Goal: Task Accomplishment & Management: Manage account settings

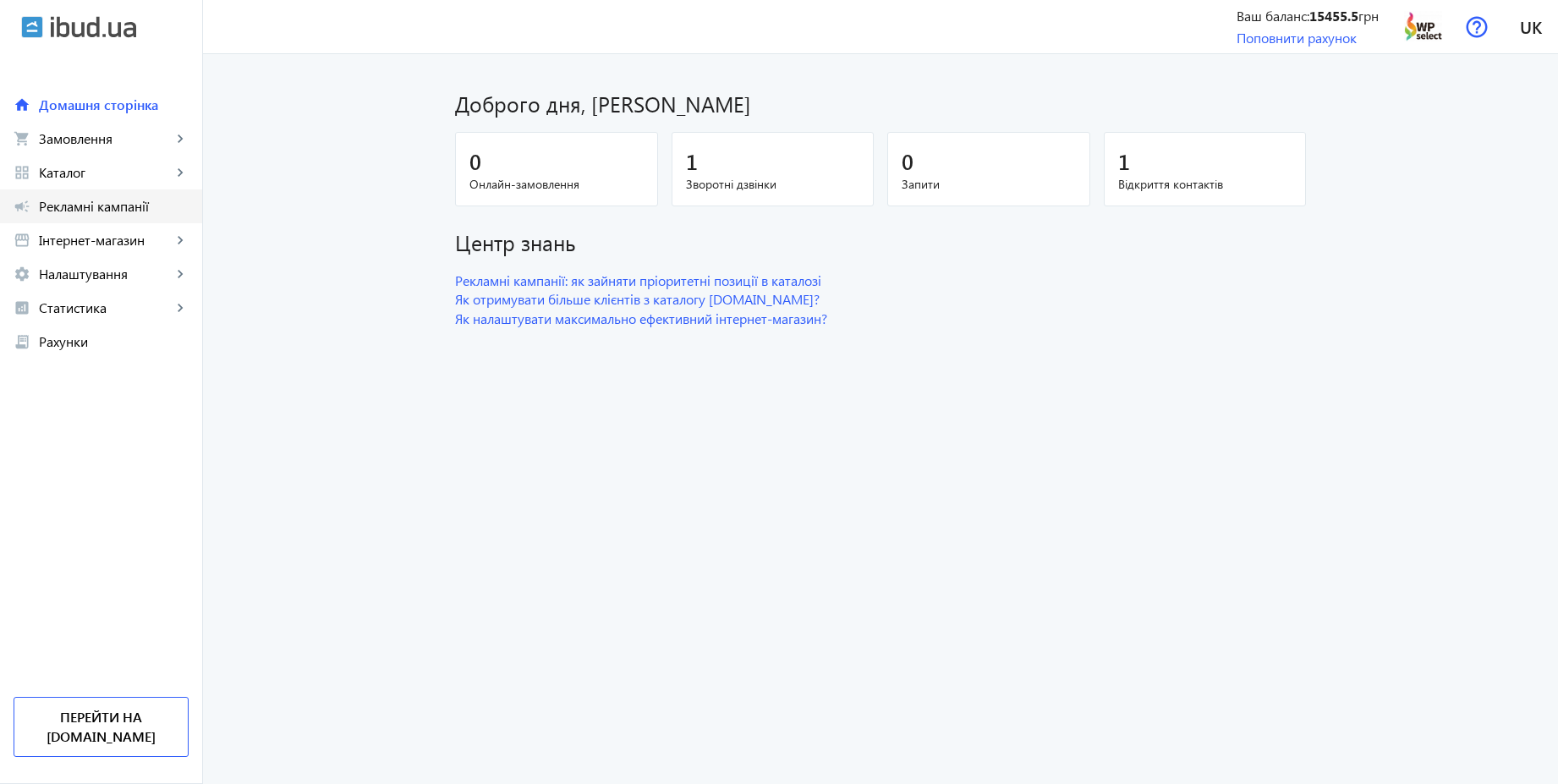
click at [103, 205] on span "Рекламні кампанії" at bounding box center [113, 206] width 149 height 17
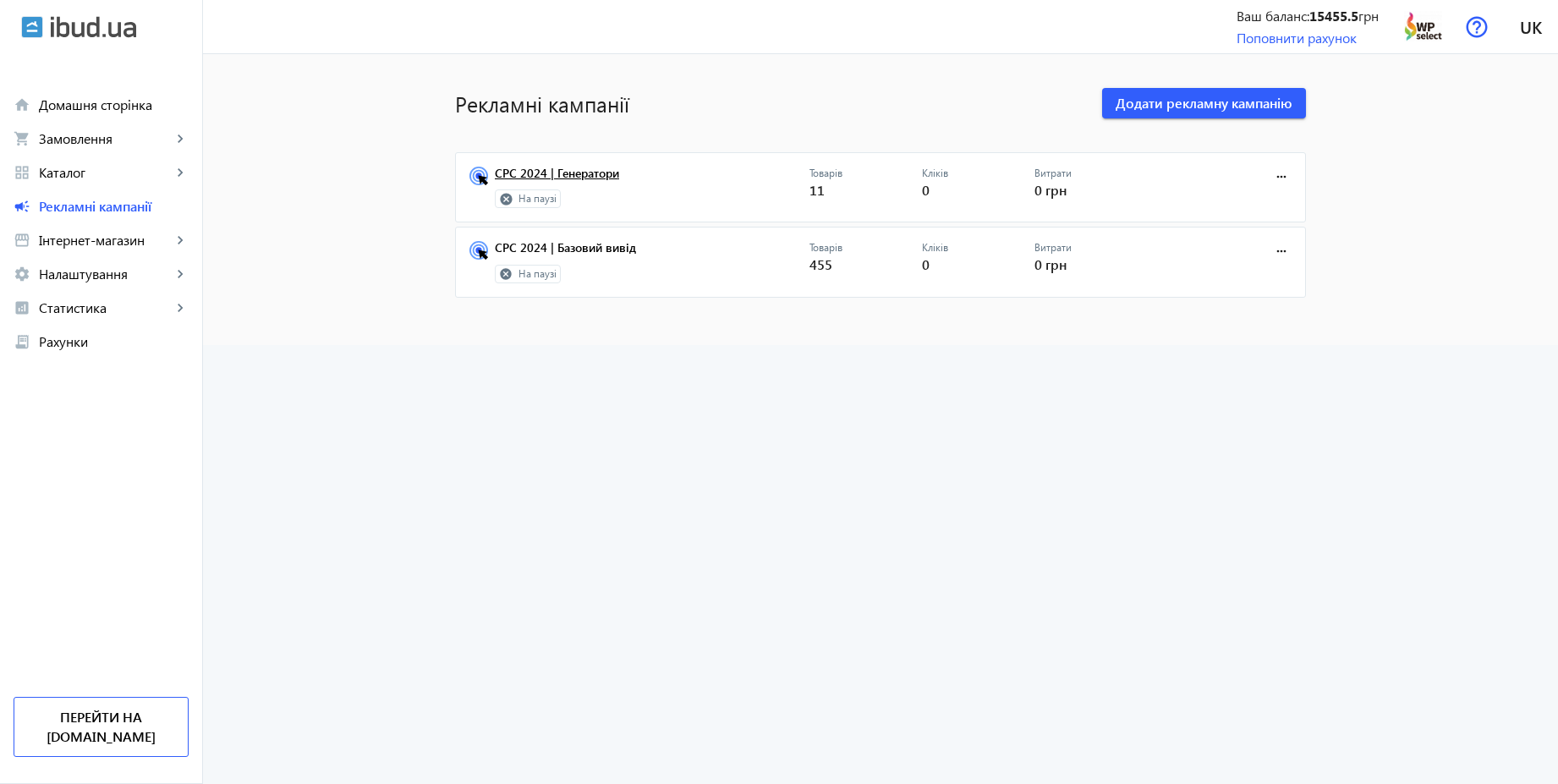
click at [587, 171] on link "CPC 2024 | Генератори" at bounding box center [651, 178] width 314 height 24
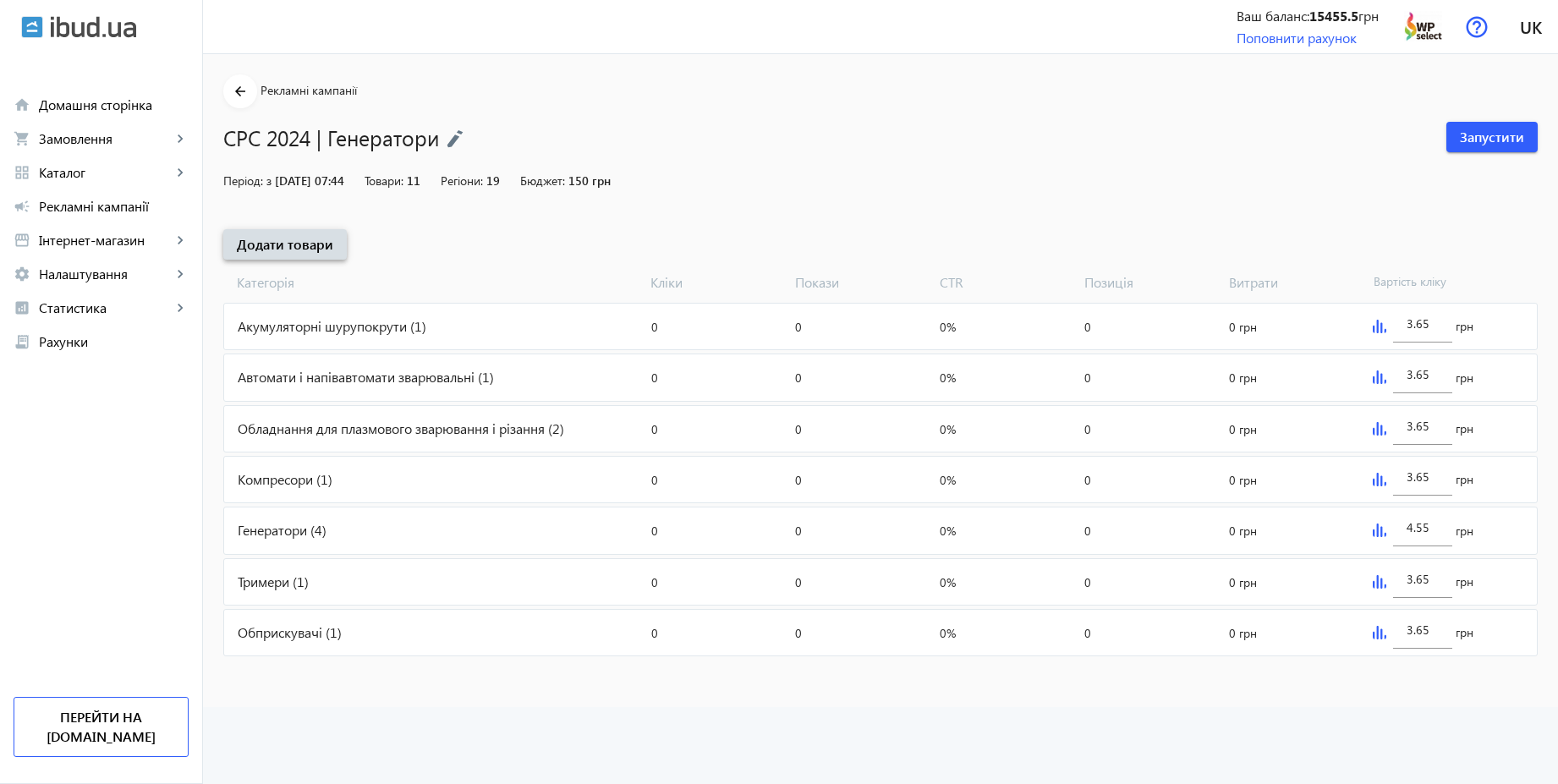
click at [301, 243] on span "Додати товари" at bounding box center [285, 244] width 96 height 18
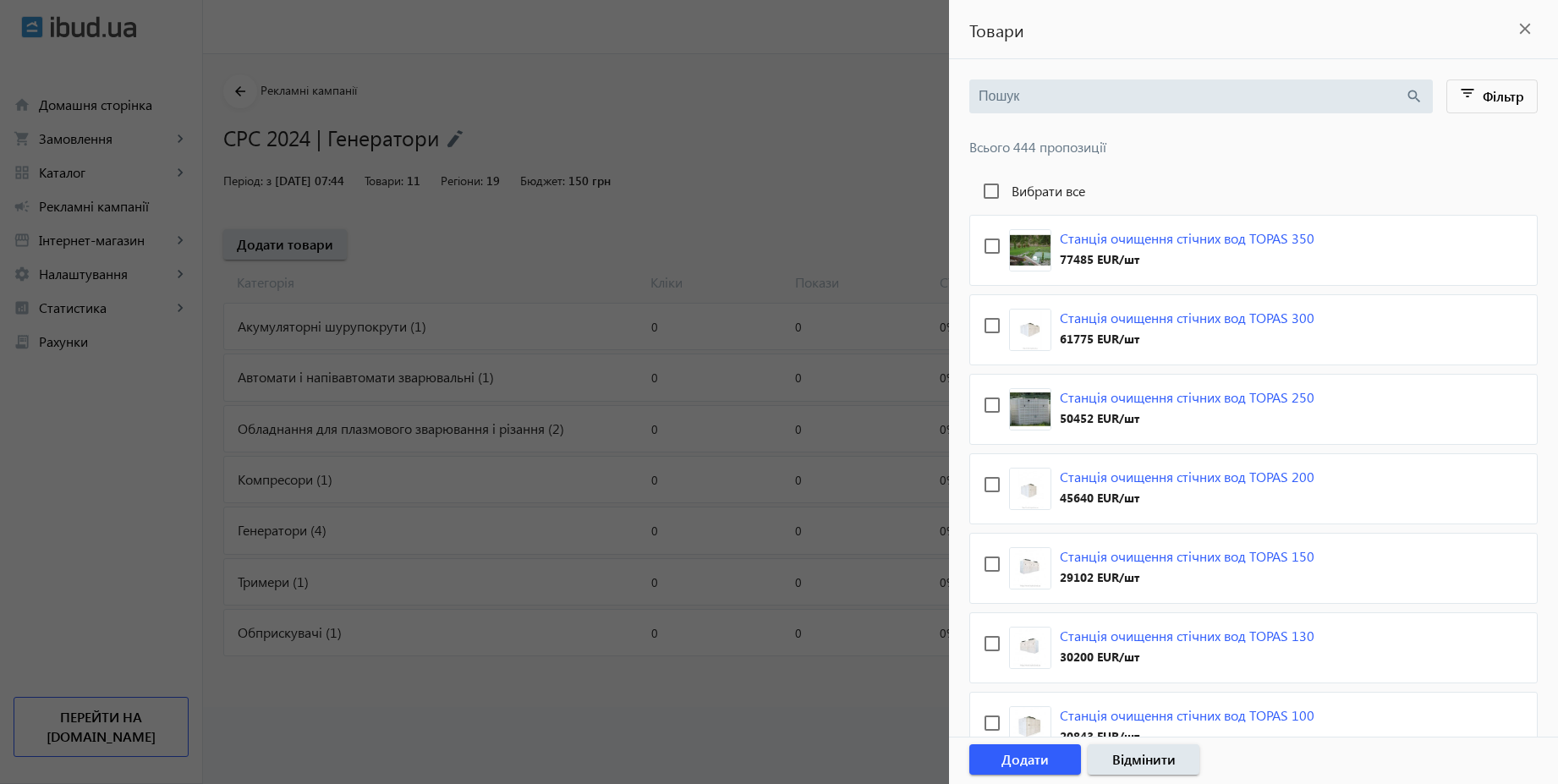
click at [1055, 103] on input "search" at bounding box center [1191, 95] width 426 height 18
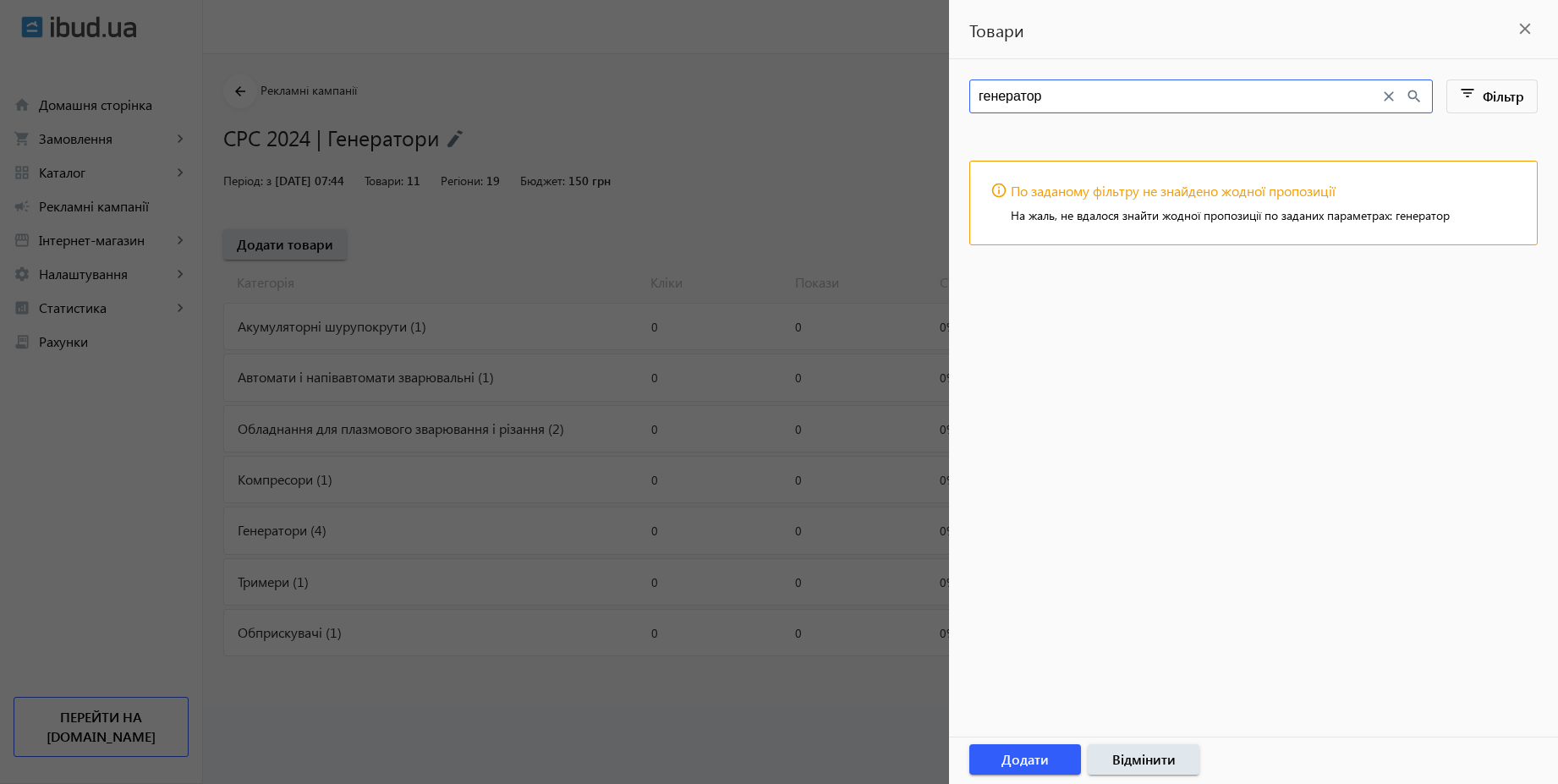
type input "генератор"
click at [1525, 30] on mat-icon "close" at bounding box center [1524, 29] width 25 height 25
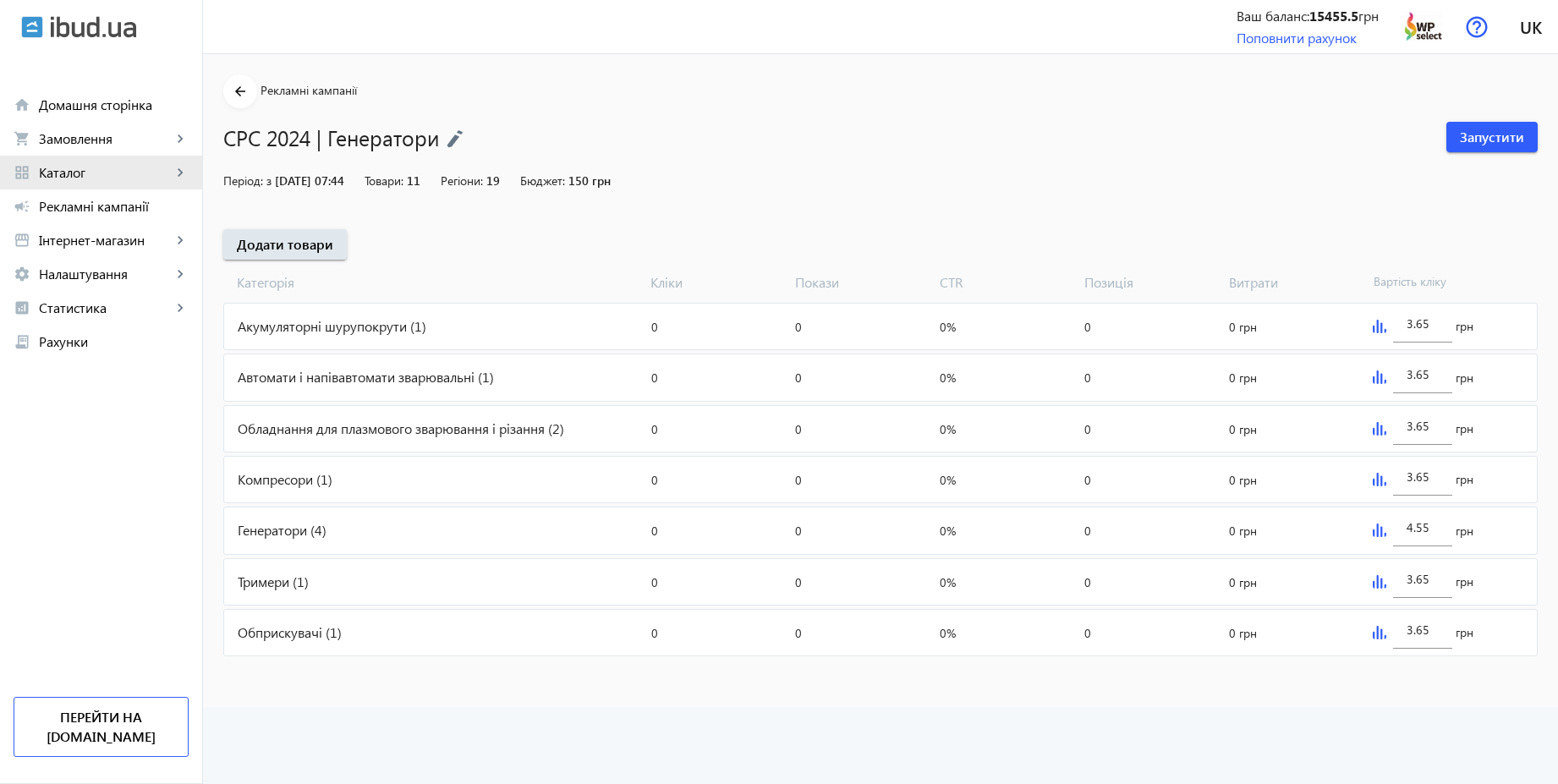
click at [109, 168] on span "Каталог" at bounding box center [105, 172] width 133 height 17
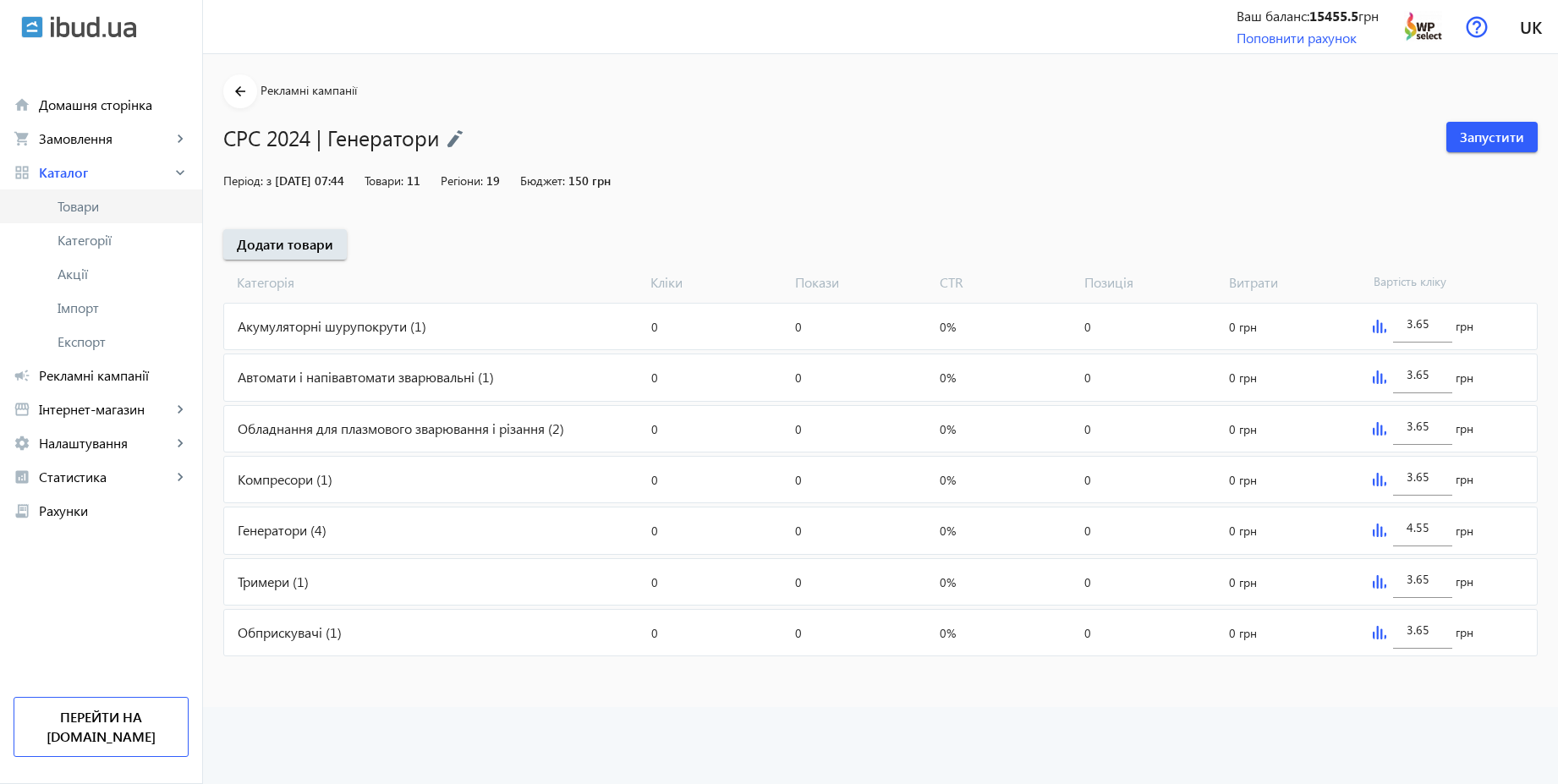
click at [94, 202] on span "Товари" at bounding box center [123, 206] width 131 height 17
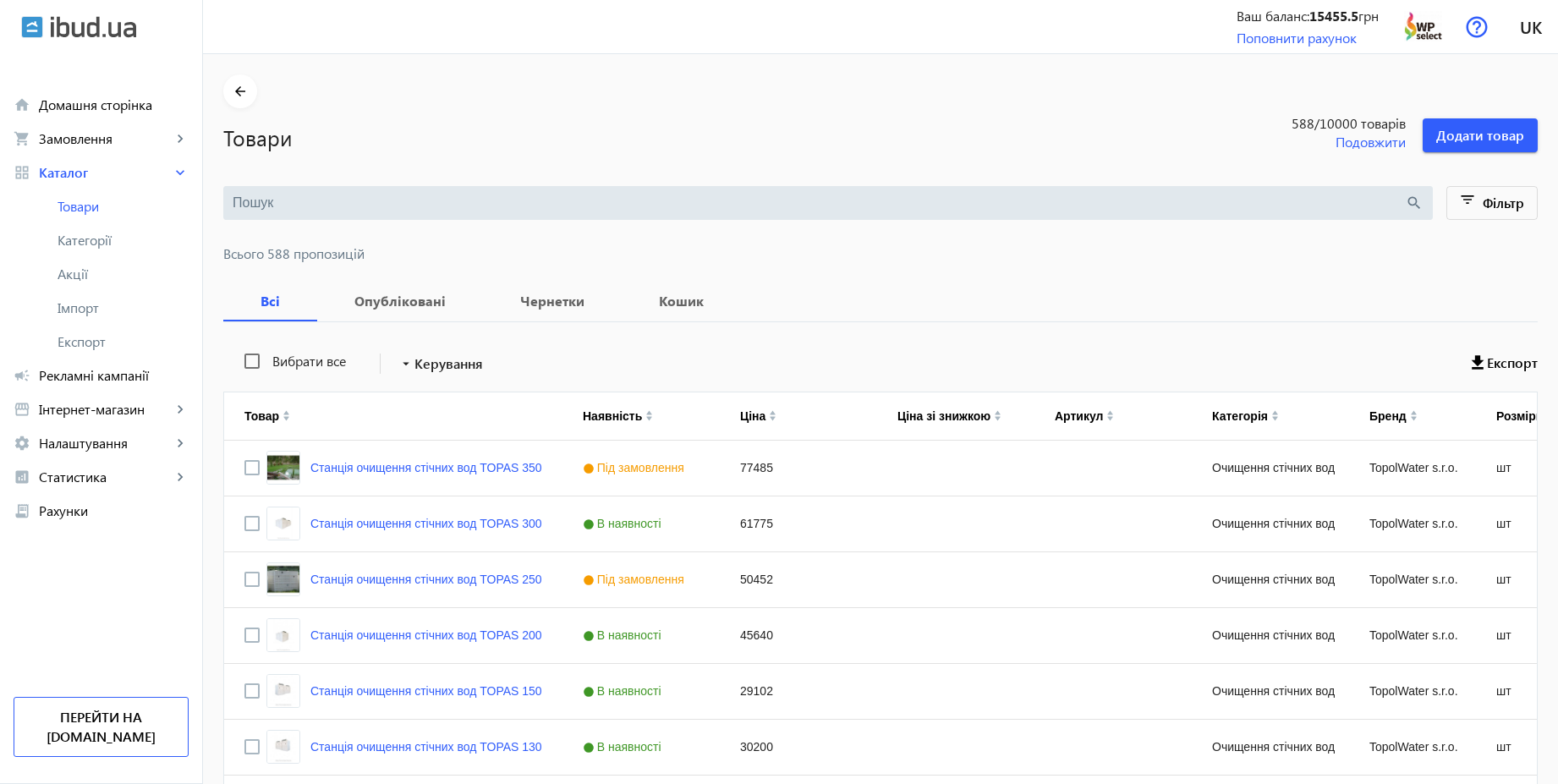
click at [409, 206] on input "search" at bounding box center [818, 202] width 1172 height 18
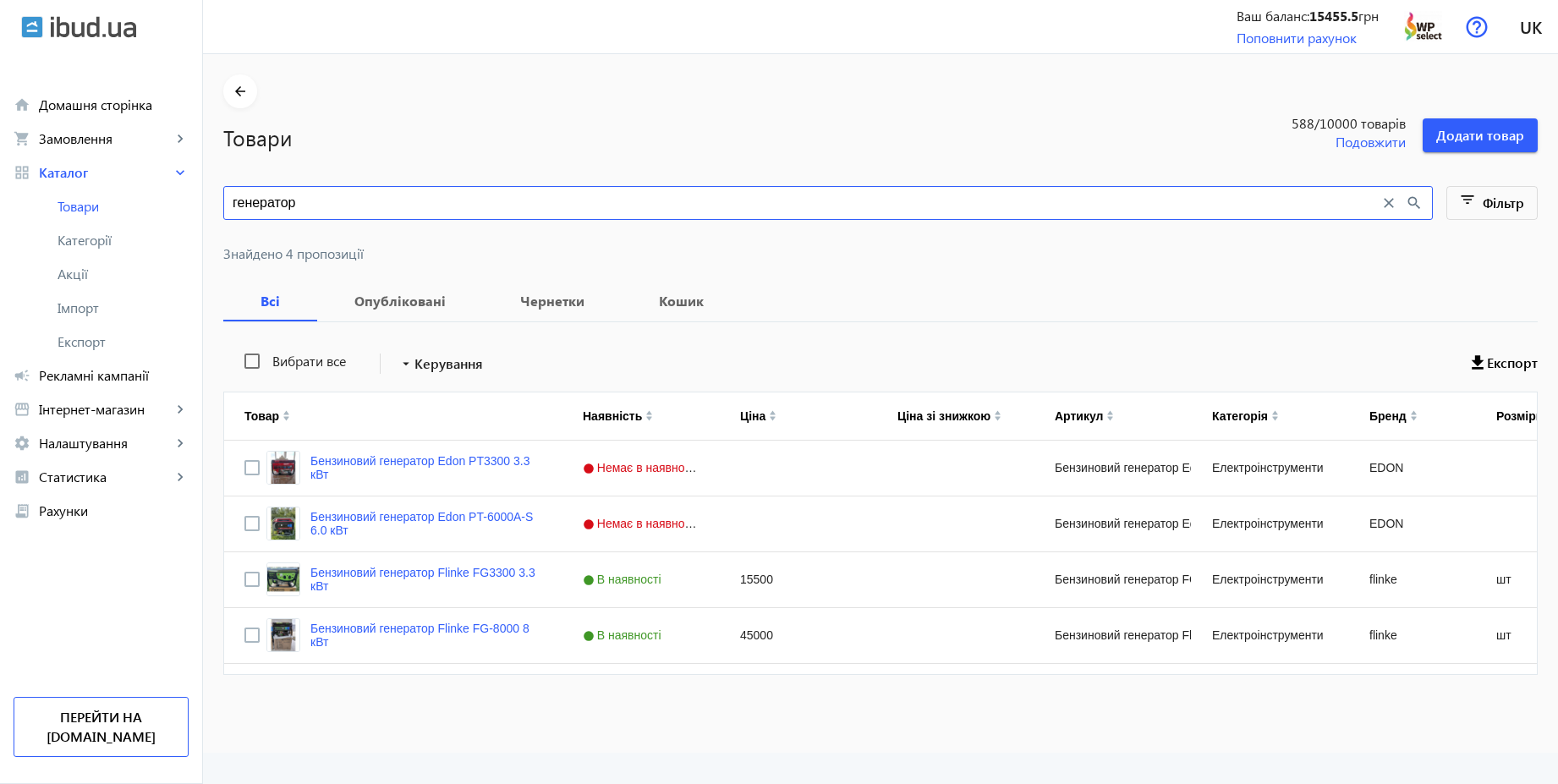
type input "генератор"
click at [1385, 196] on mat-icon "close" at bounding box center [1387, 202] width 18 height 18
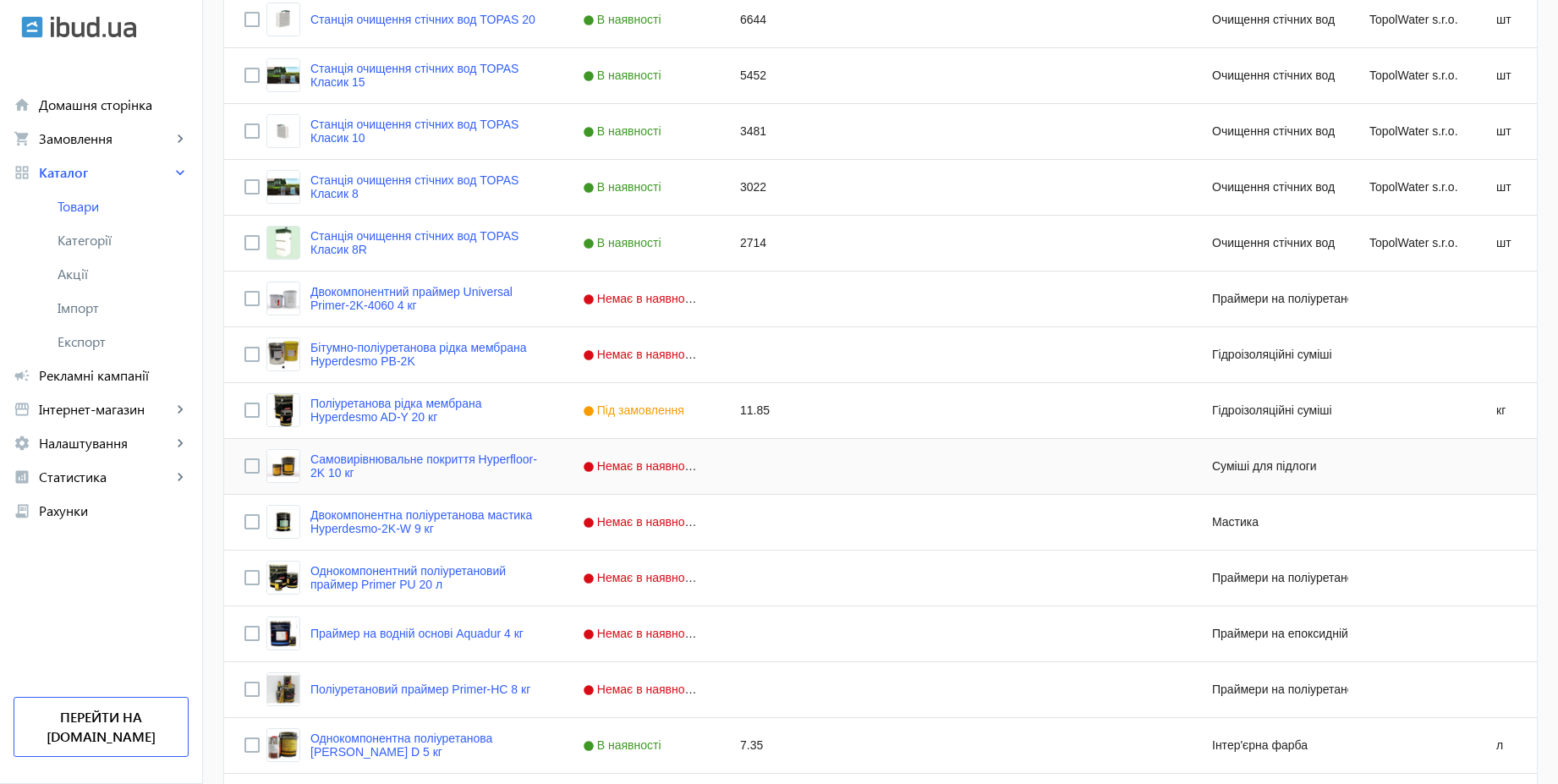
scroll to position [1115, 0]
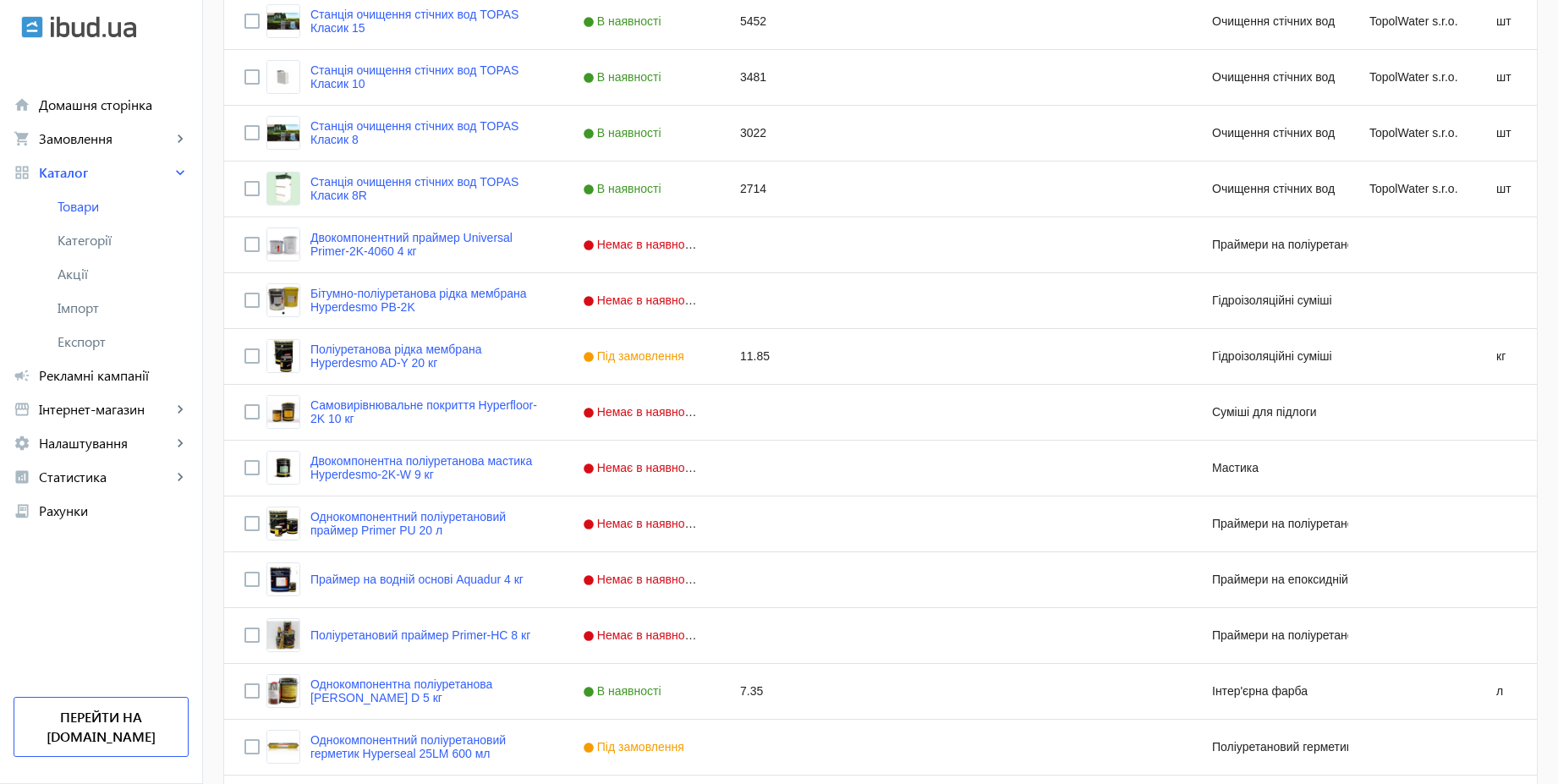
drag, startPoint x: 1567, startPoint y: 428, endPoint x: 1567, endPoint y: 728, distance: 300.0
click at [1557, 728] on html "arrow_back home Домашня сторінка shopping_cart Замовлення keyboard_arrow_right …" at bounding box center [779, 22] width 1558 height 2276
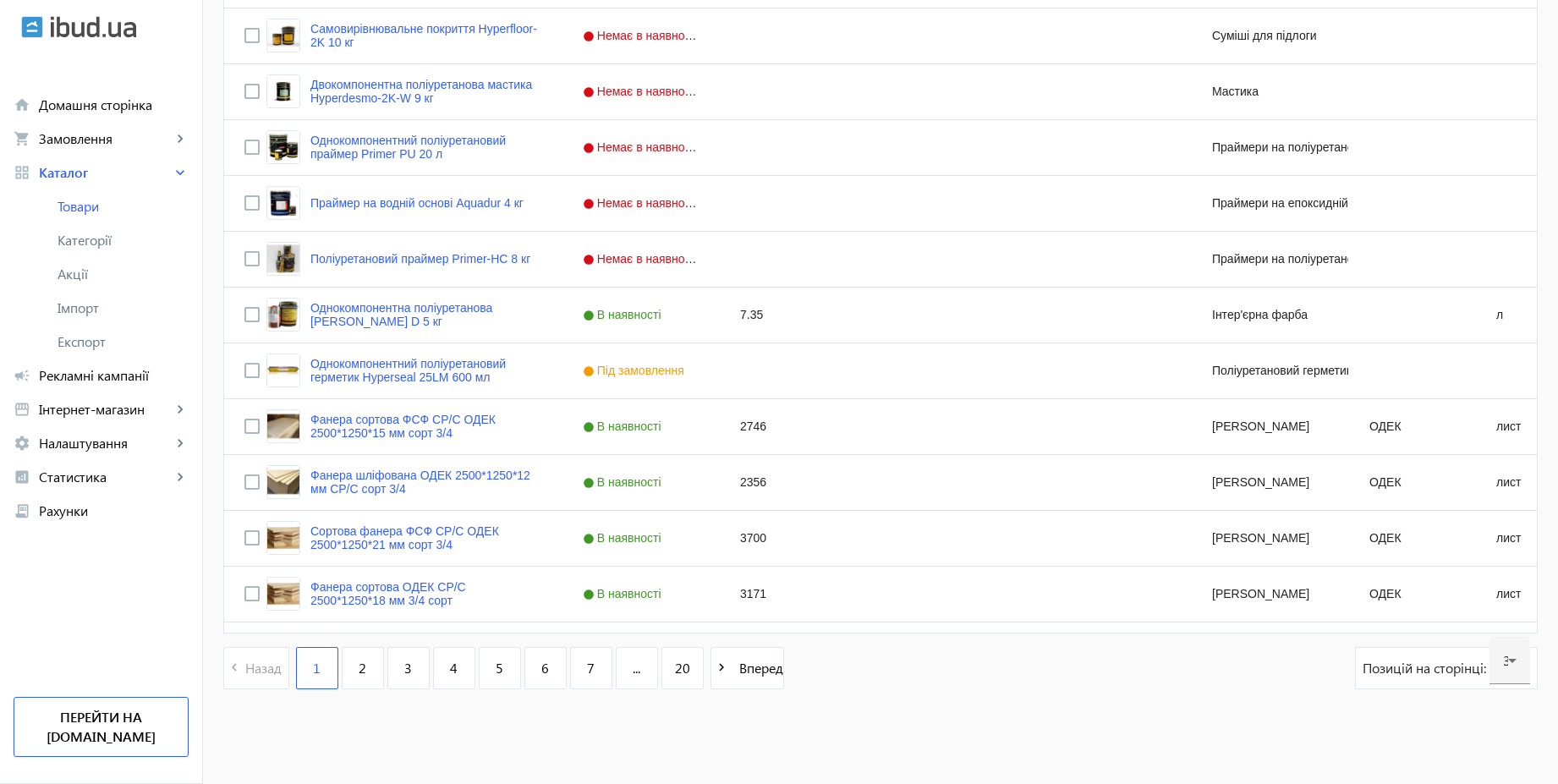
scroll to position [0, 0]
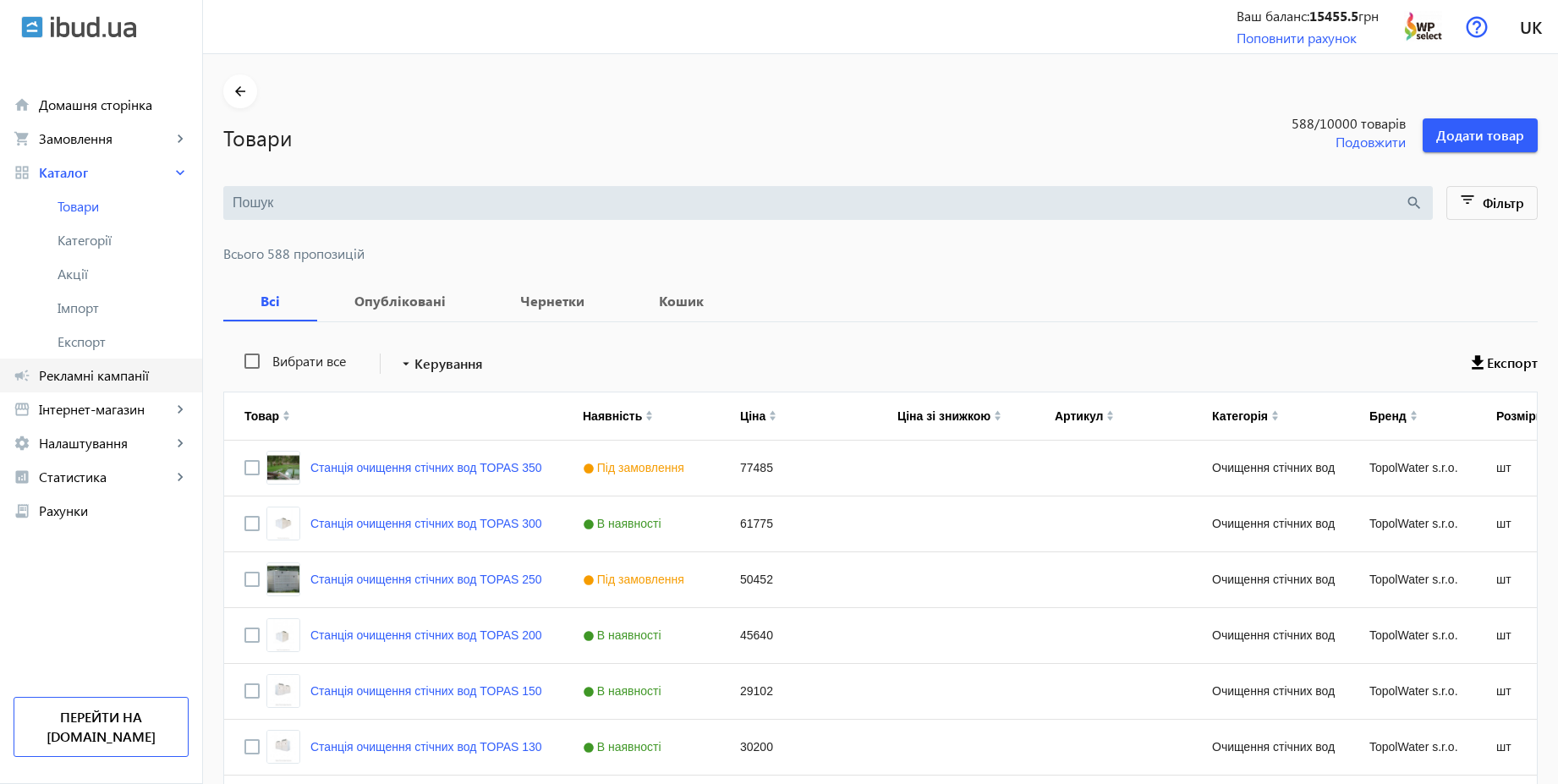
click at [110, 377] on span "Рекламні кампанії" at bounding box center [113, 376] width 149 height 17
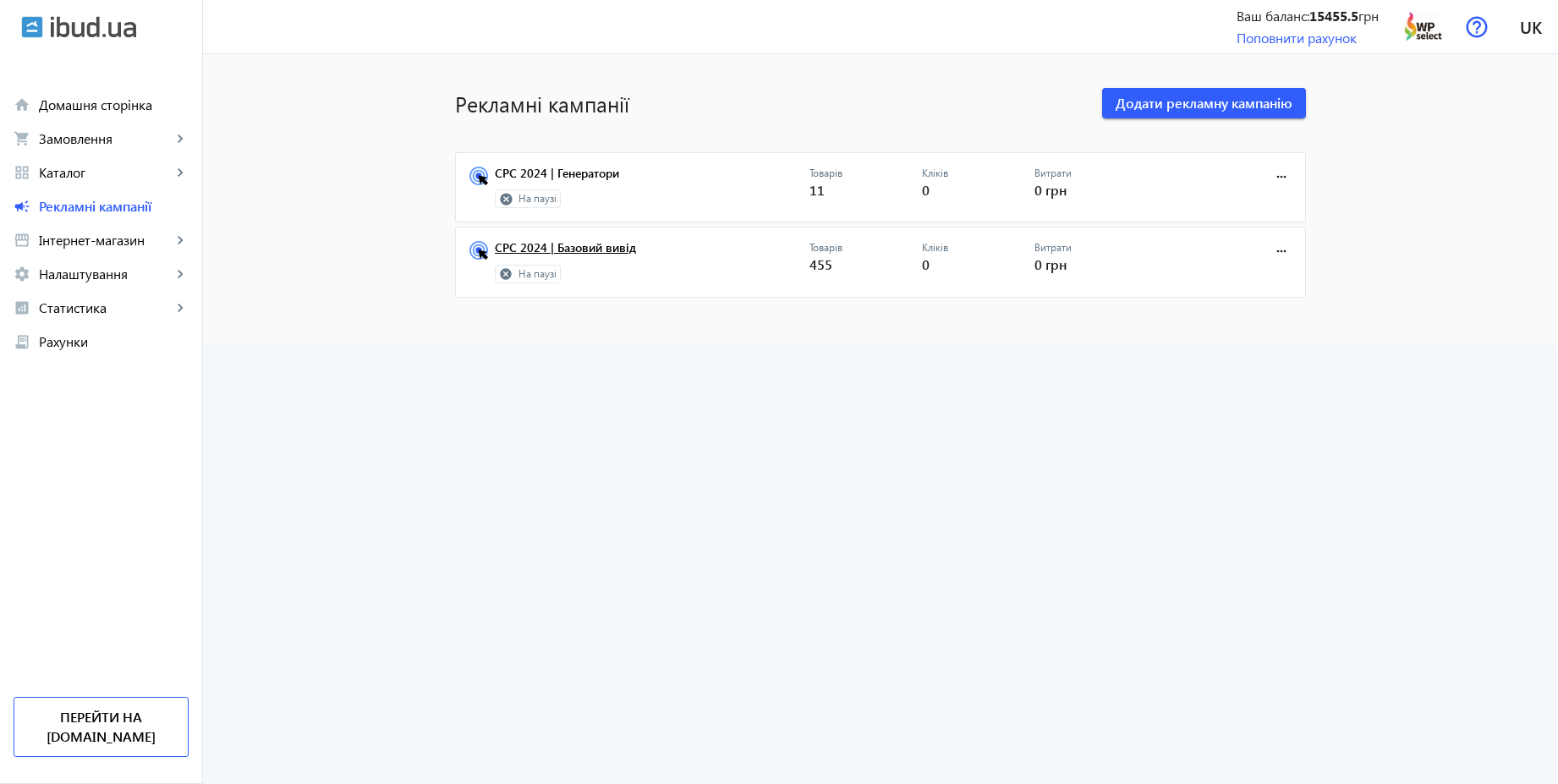
click at [615, 258] on link "CPC 2024 | Базовий вивід" at bounding box center [651, 252] width 314 height 24
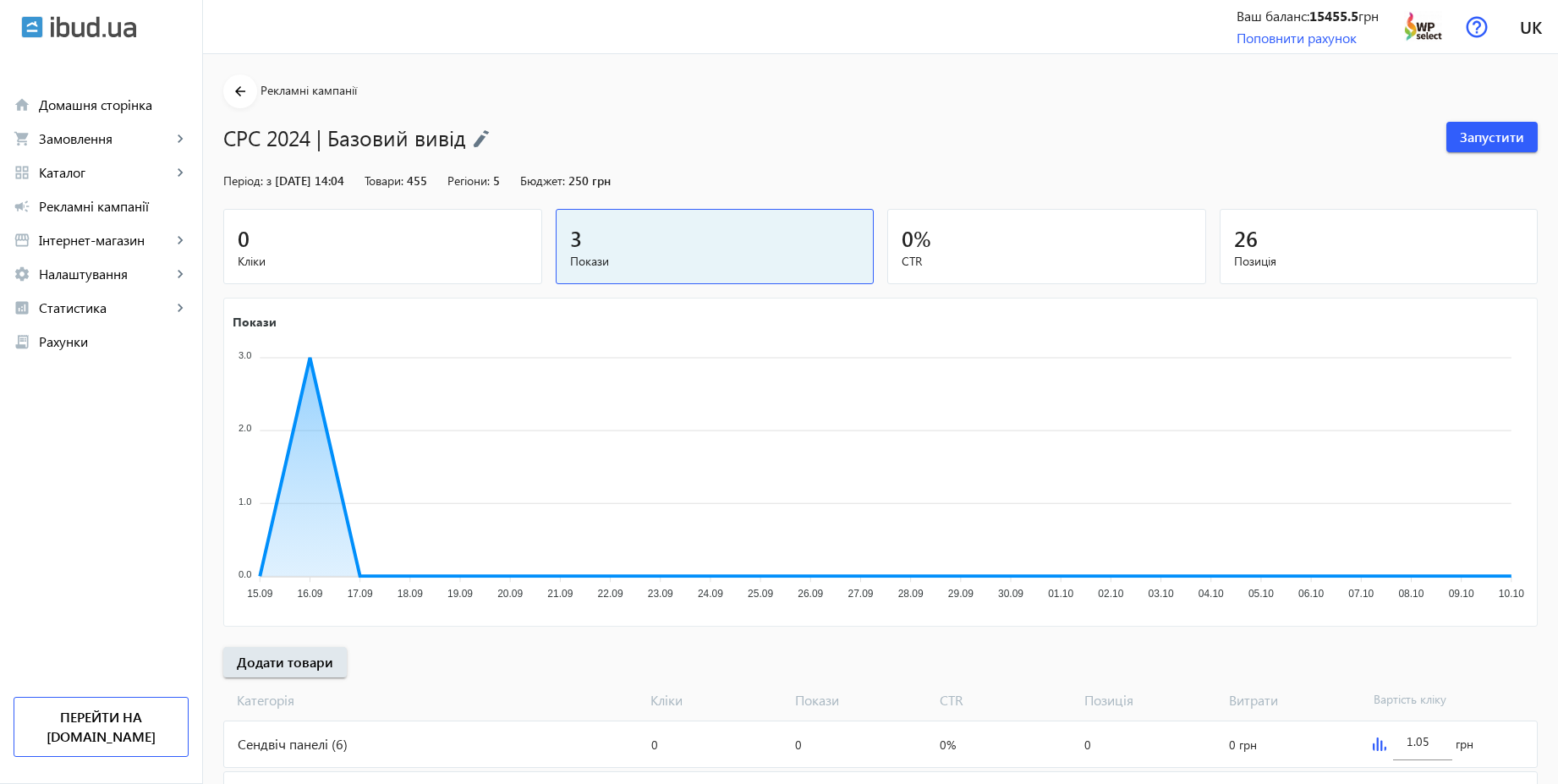
click at [477, 135] on img at bounding box center [482, 138] width 17 height 18
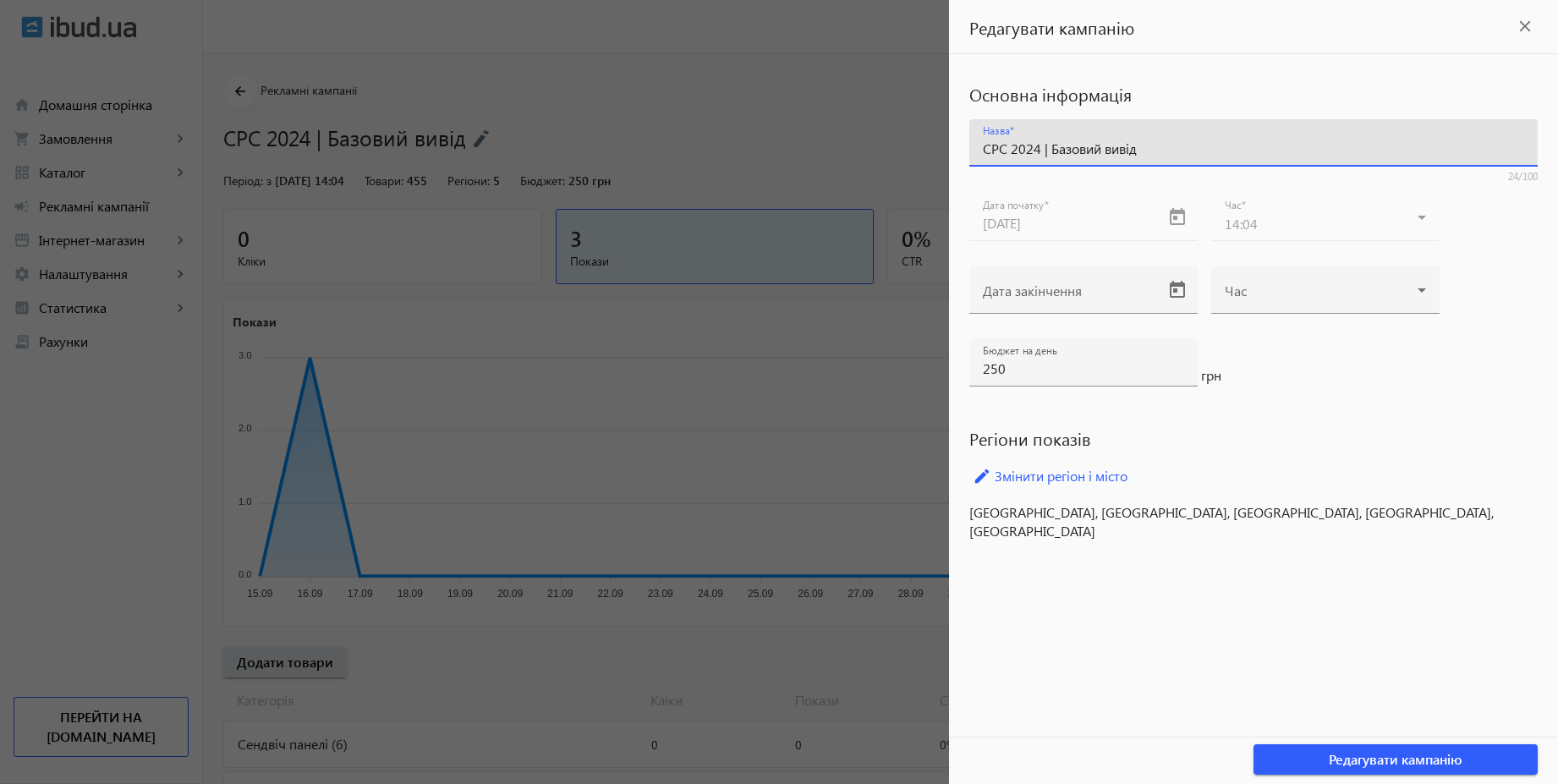
click at [1036, 144] on input "CPC 2024 | Базовий вивід" at bounding box center [1254, 148] width 541 height 17
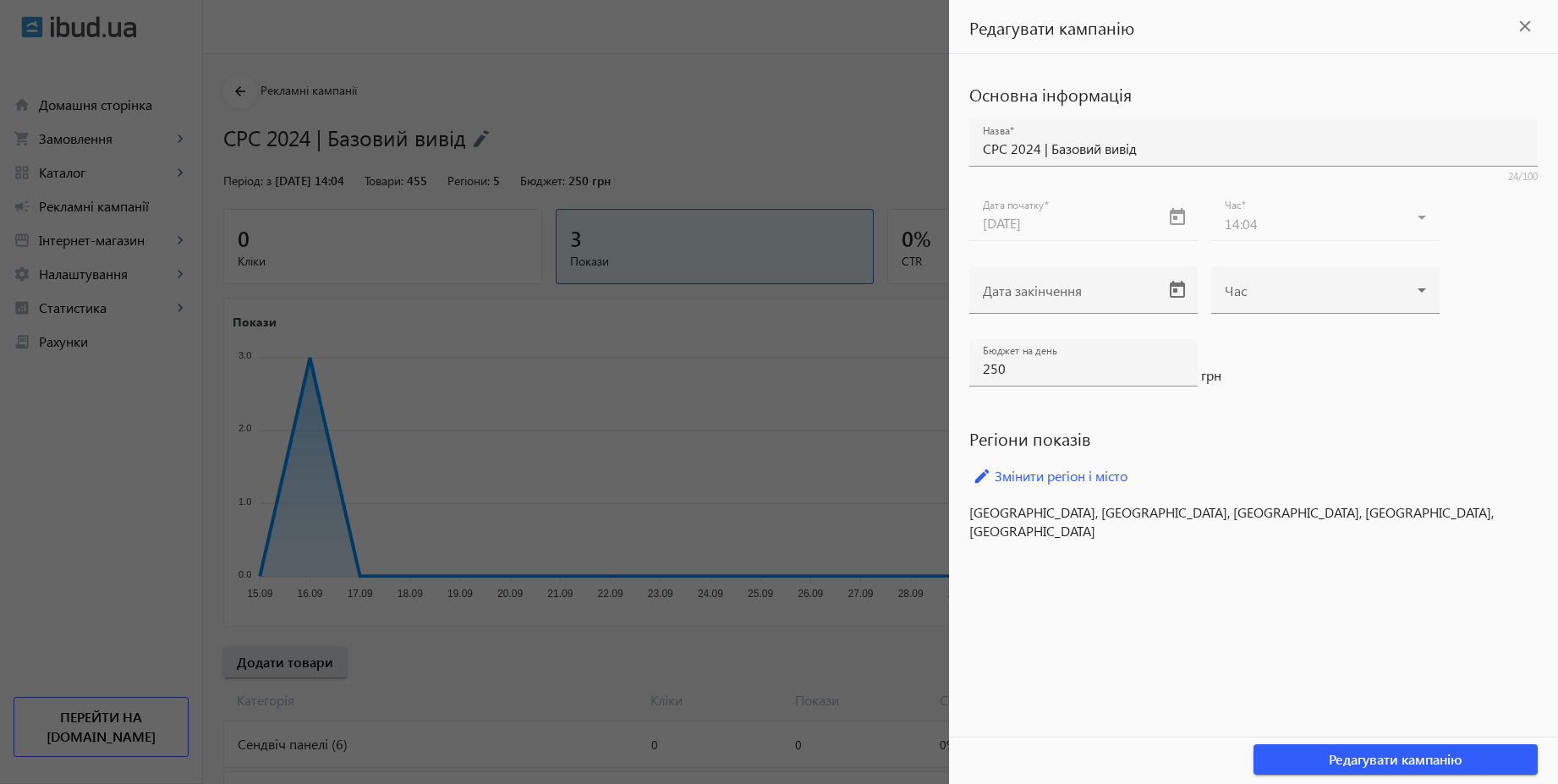
click at [804, 122] on div at bounding box center [779, 392] width 1558 height 784
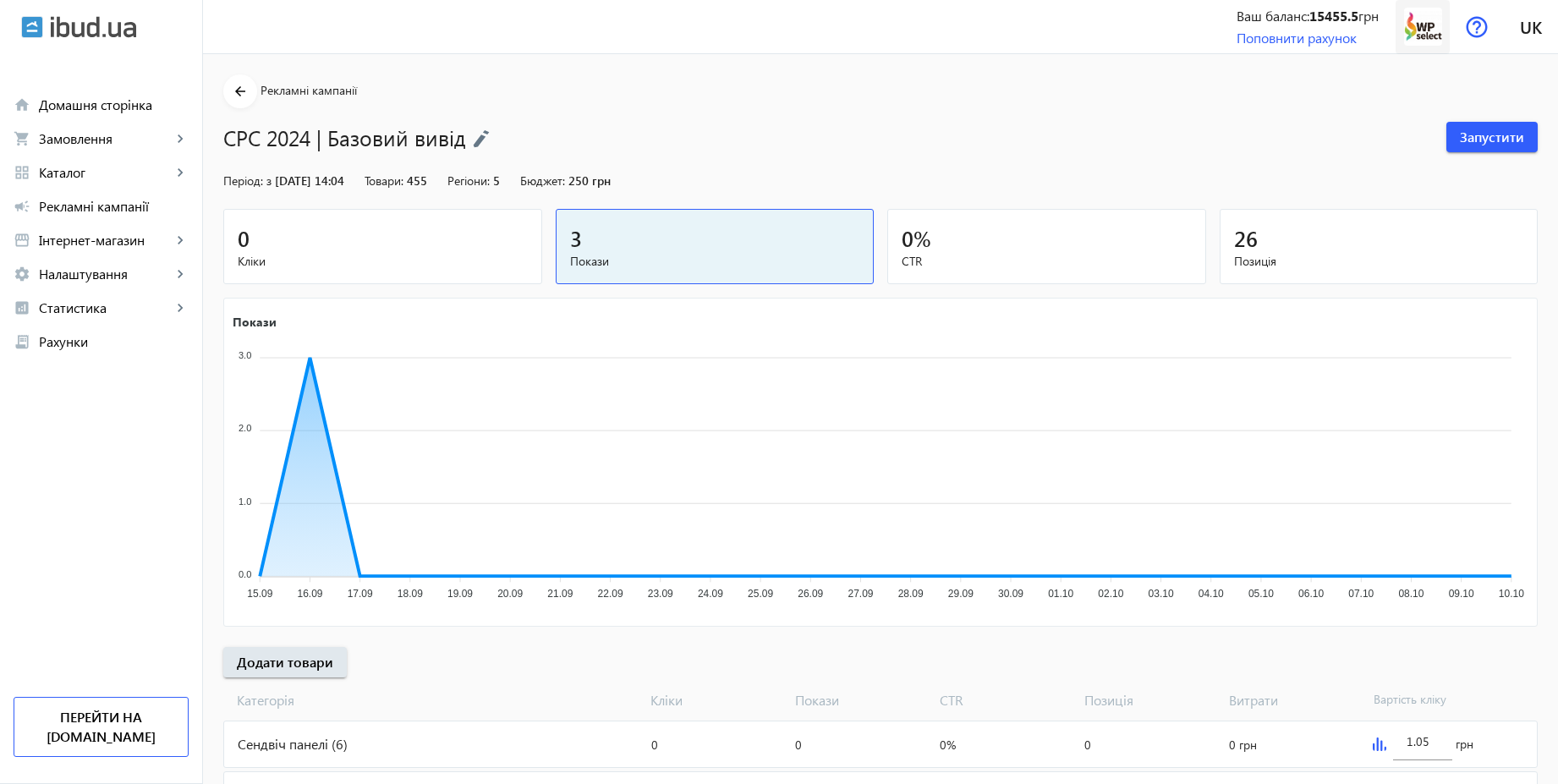
click at [1411, 29] on img at bounding box center [1422, 26] width 38 height 38
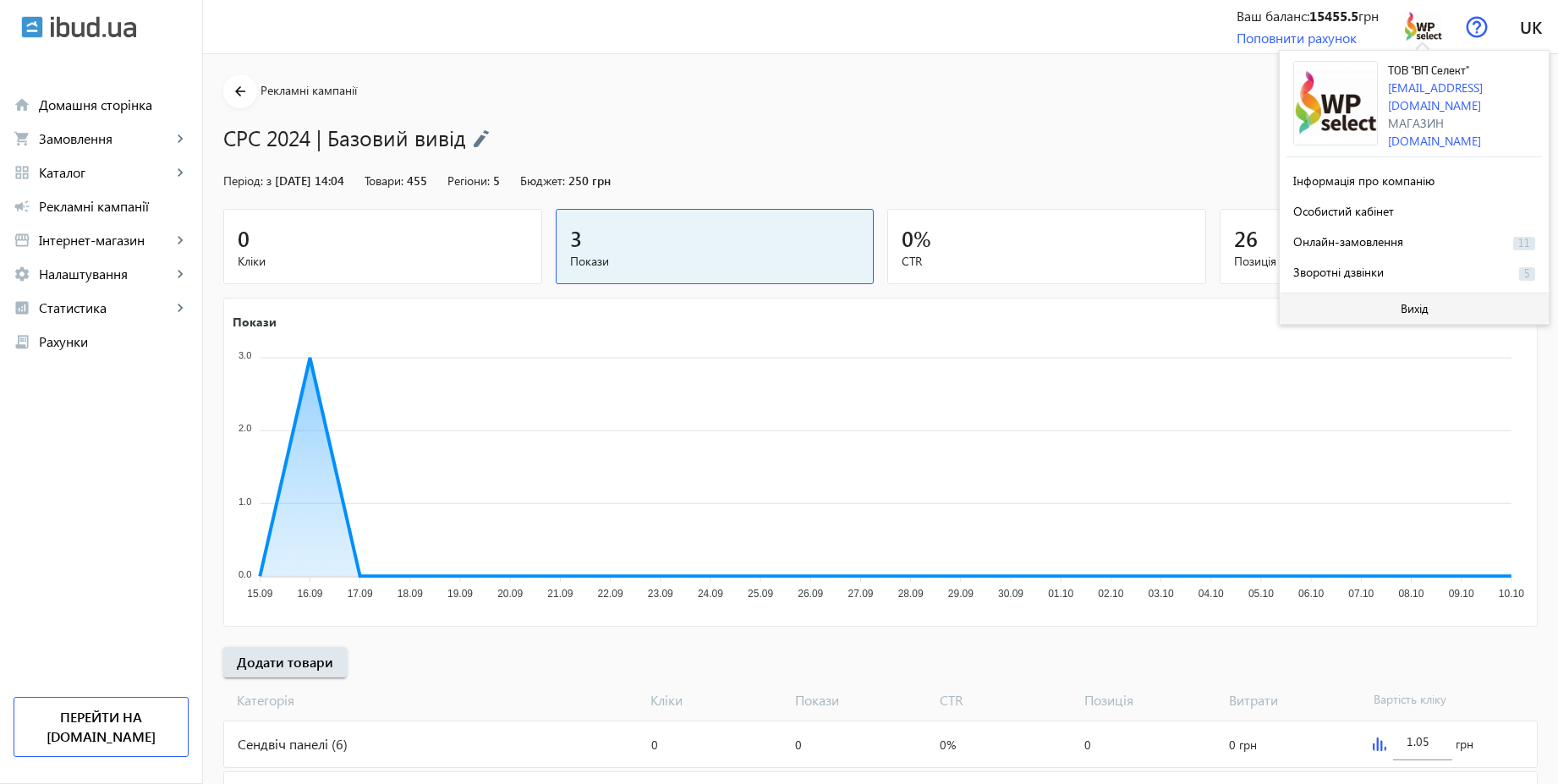
click at [1416, 301] on span "Вихід" at bounding box center [1413, 308] width 28 height 13
